Goal: Find specific page/section: Find specific page/section

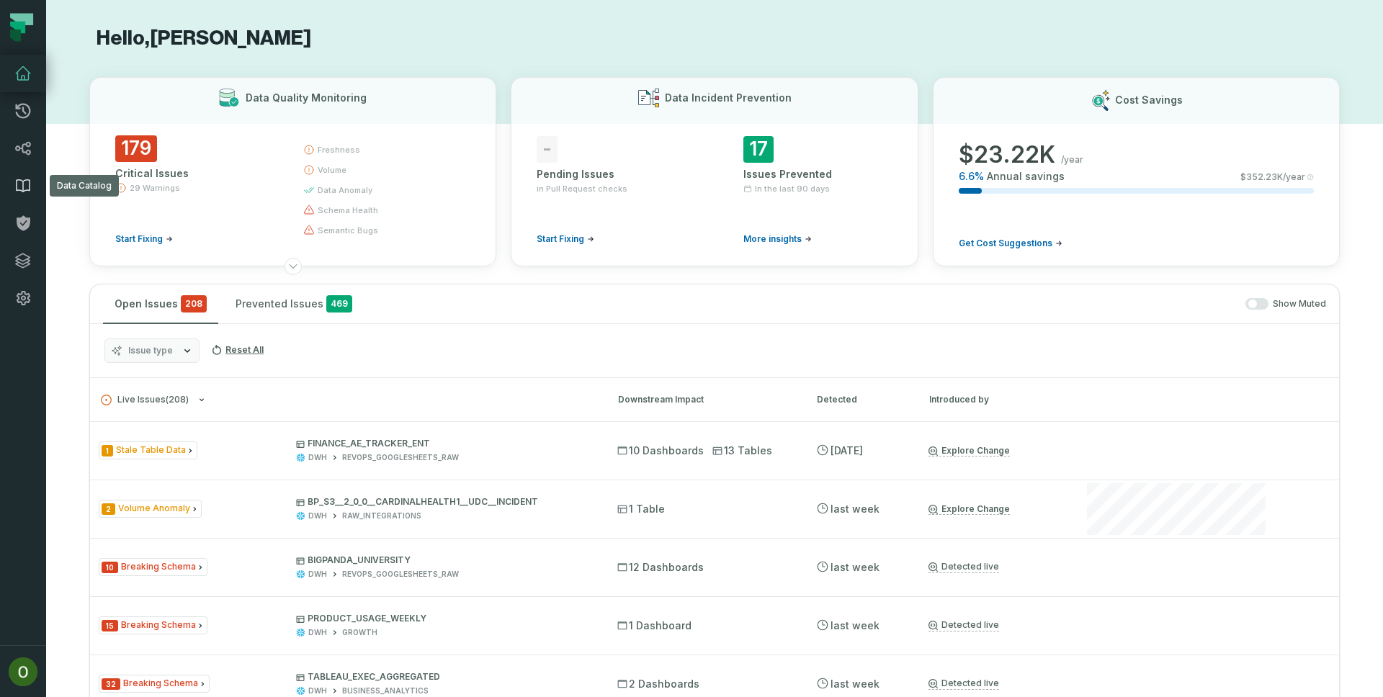
click at [19, 191] on icon at bounding box center [22, 185] width 17 height 17
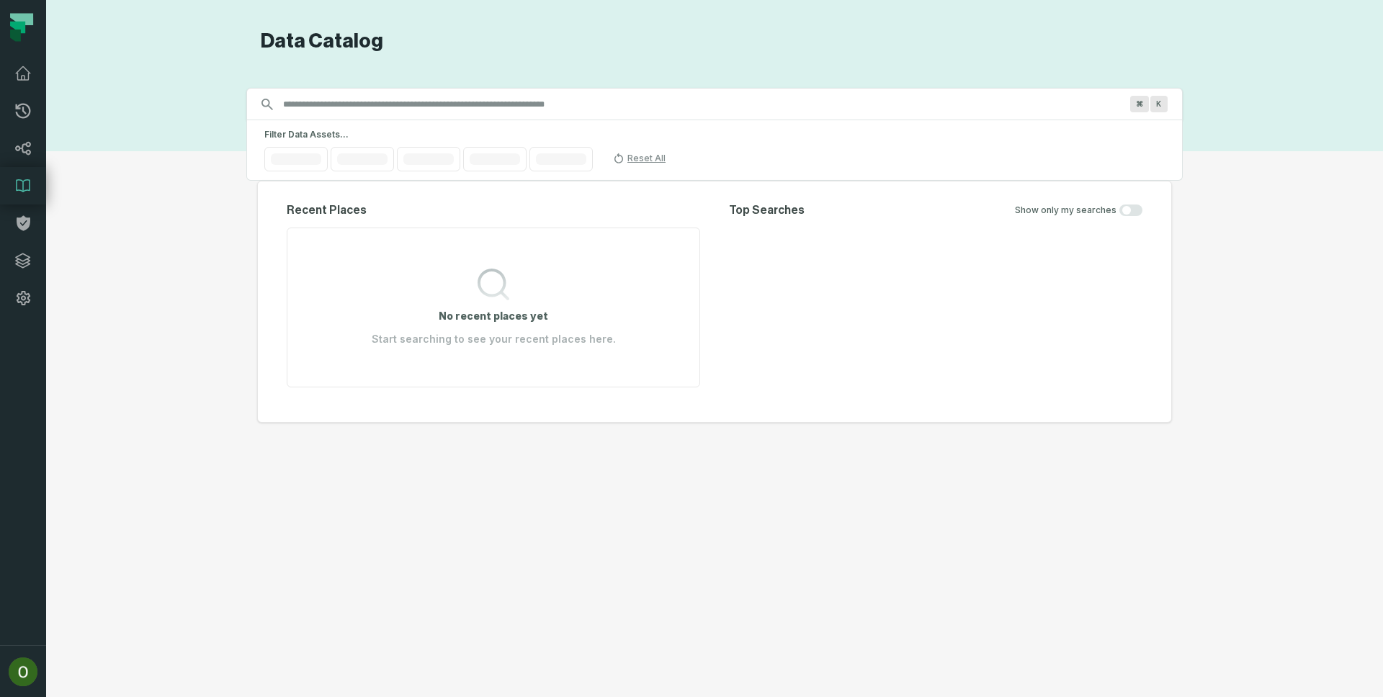
click at [22, 189] on icon at bounding box center [22, 185] width 17 height 17
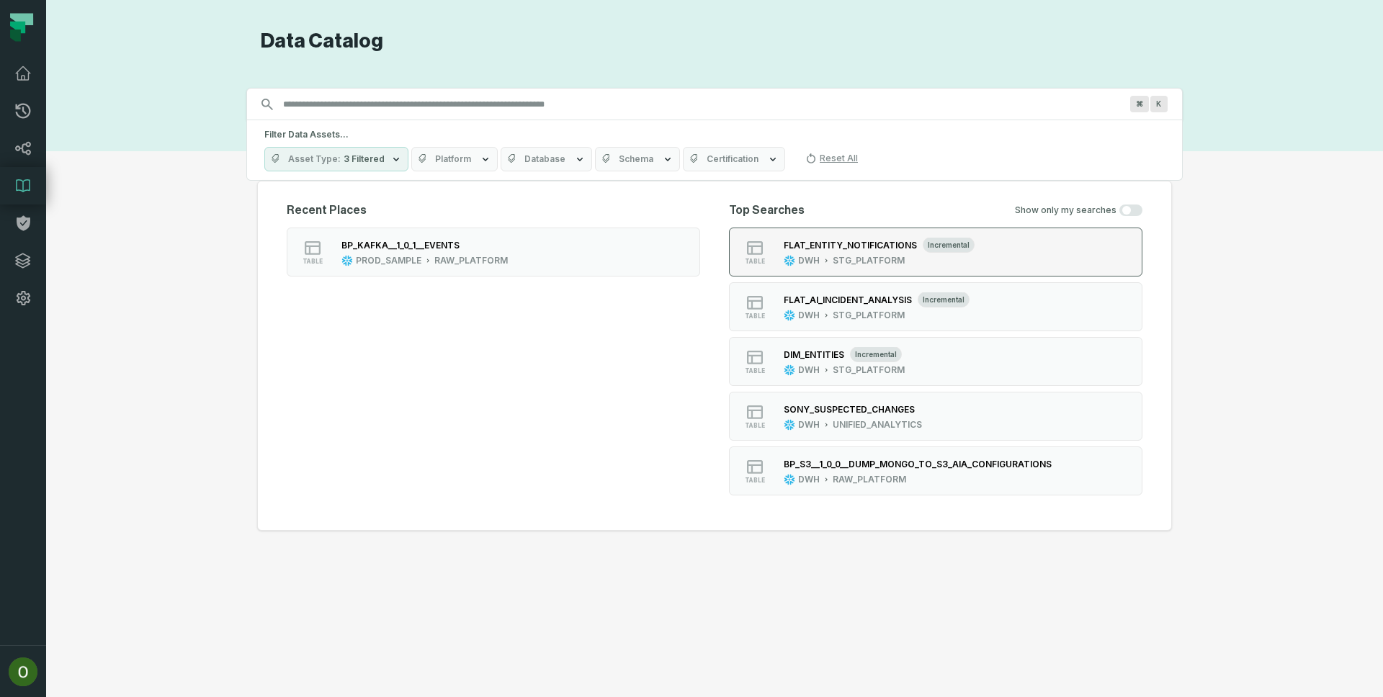
click at [839, 261] on div "STG_PLATFORM" at bounding box center [869, 261] width 72 height 12
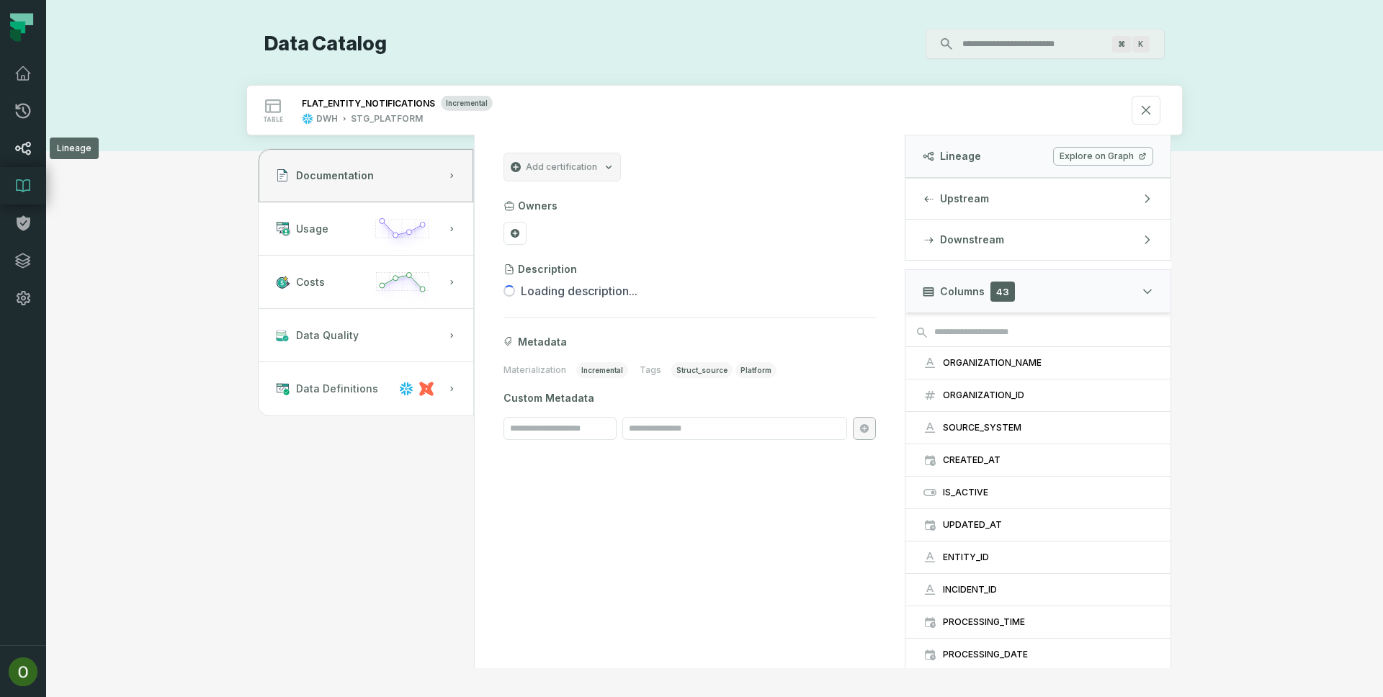
click at [23, 144] on icon at bounding box center [23, 149] width 16 height 14
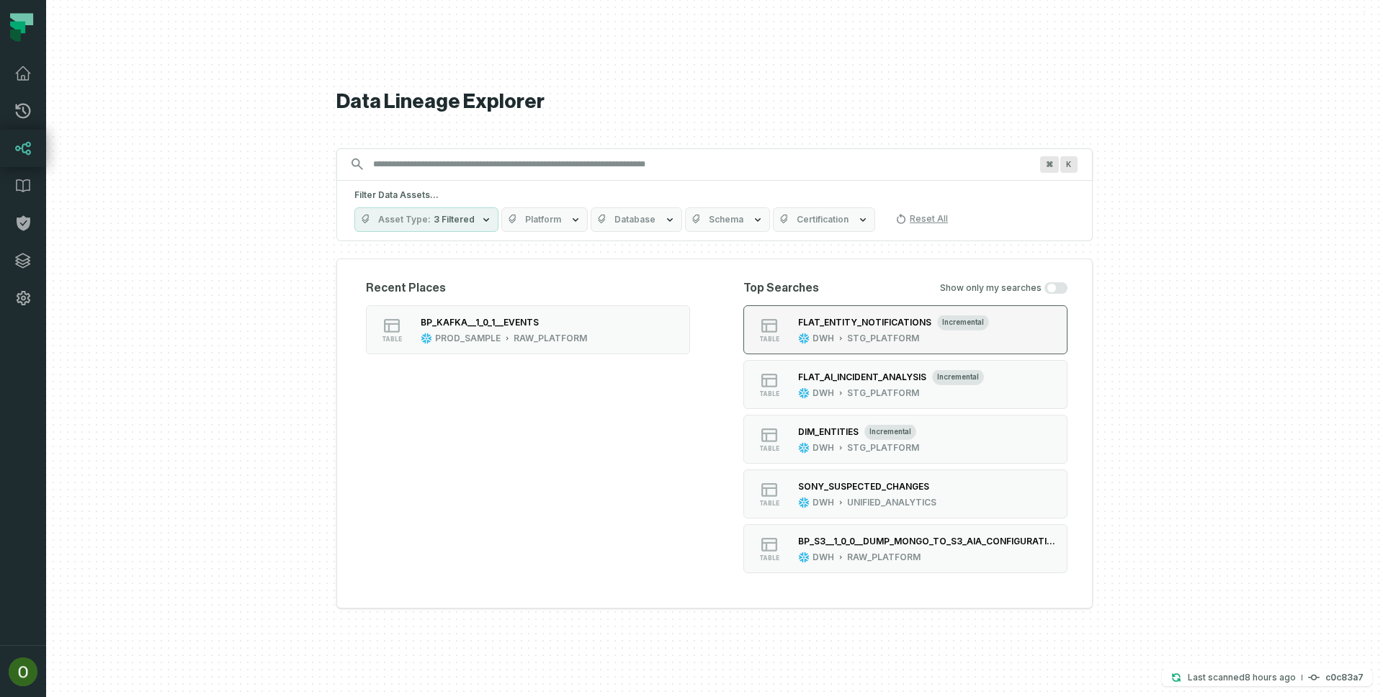
click at [778, 317] on div "table" at bounding box center [769, 330] width 46 height 26
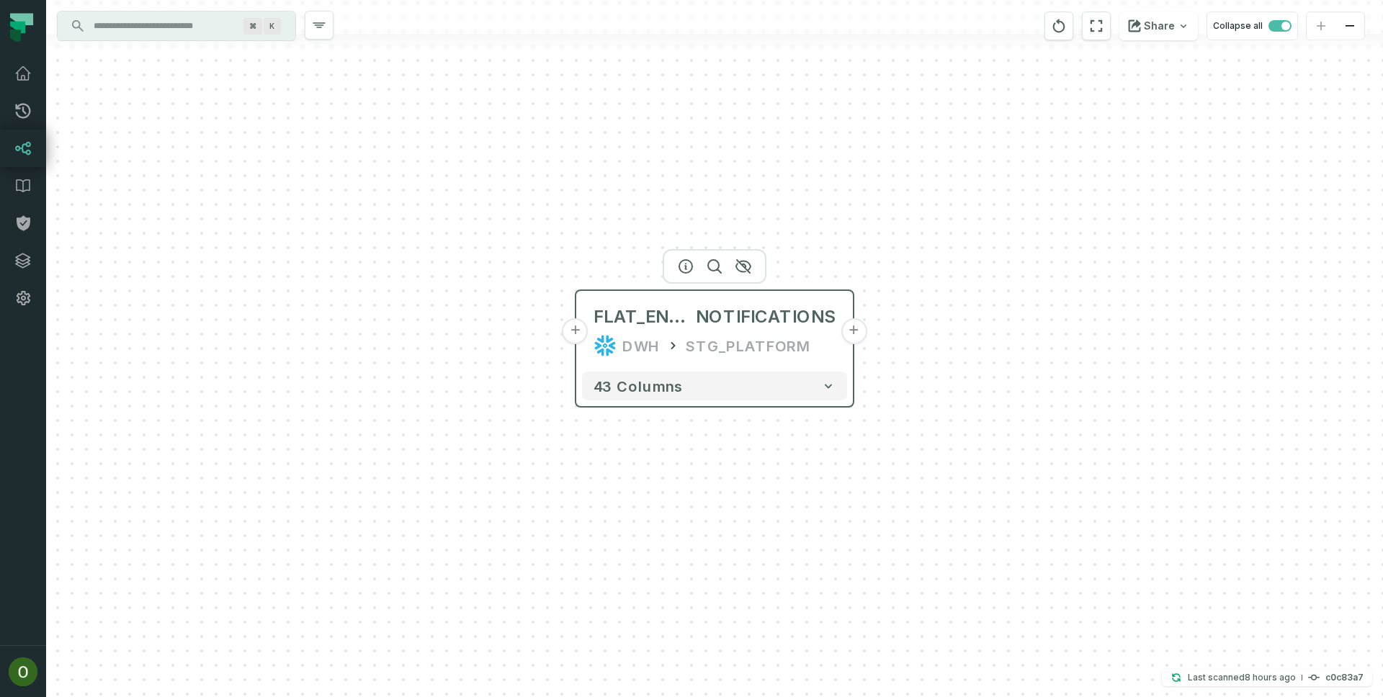
click at [846, 332] on button "+" at bounding box center [854, 331] width 26 height 26
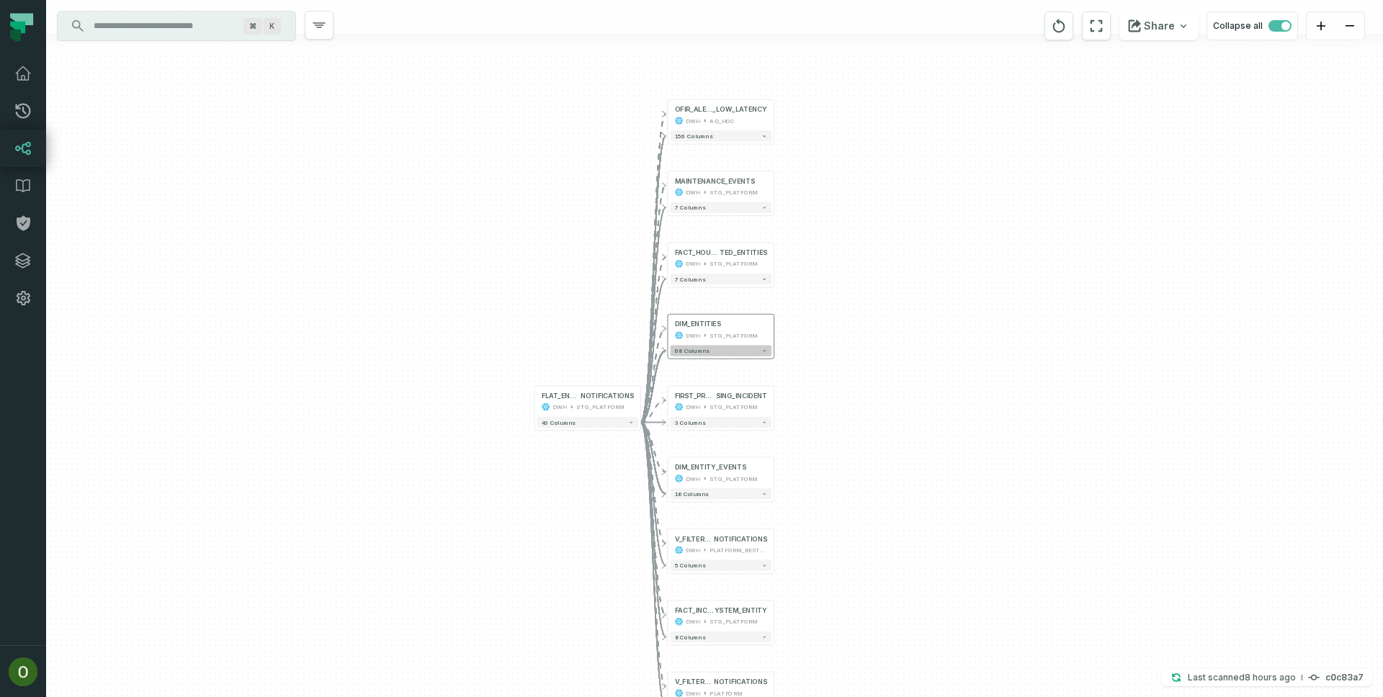
click at [767, 354] on button "68 columns" at bounding box center [721, 350] width 102 height 11
